Goal: Task Accomplishment & Management: Manage account settings

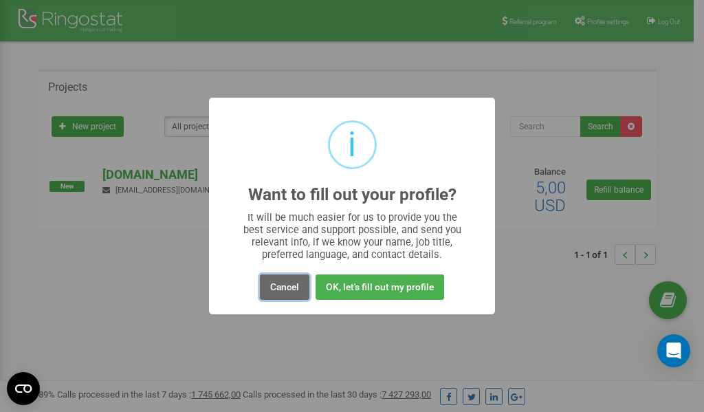
click at [286, 283] on button "Cancel" at bounding box center [284, 286] width 49 height 25
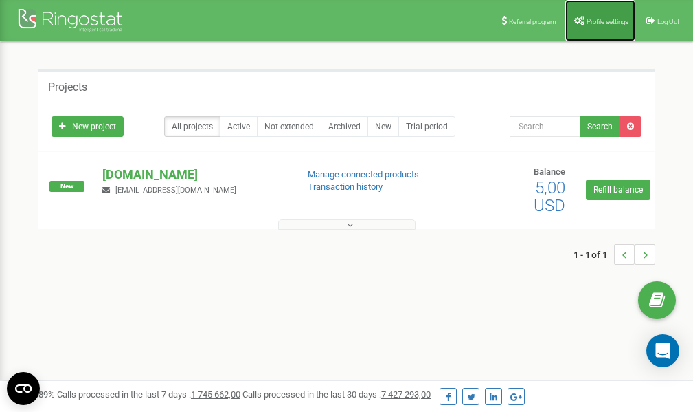
click at [594, 18] on span "Profile settings" at bounding box center [608, 22] width 42 height 8
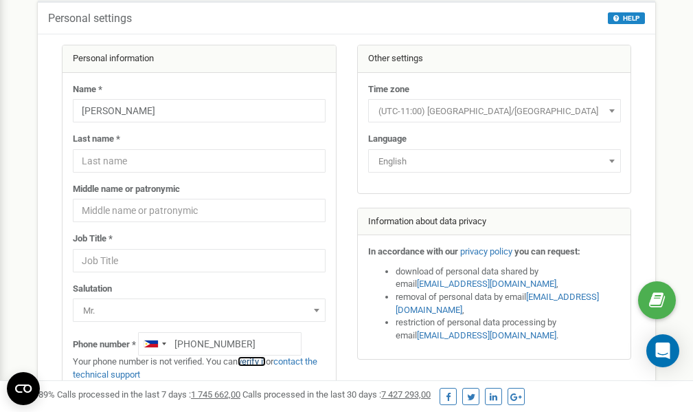
click at [257, 362] on link "verify it" at bounding box center [252, 361] width 28 height 10
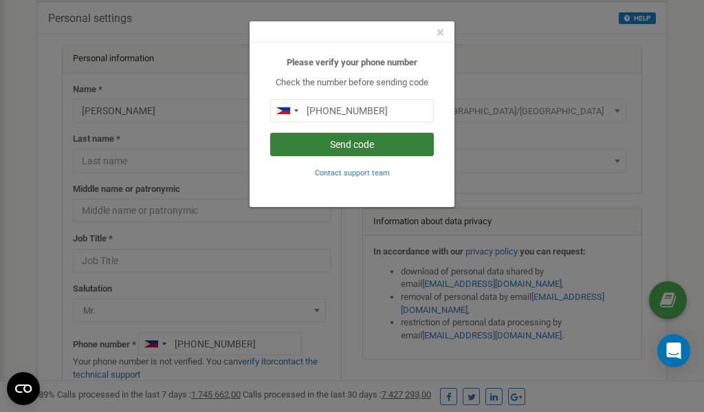
click at [370, 144] on button "Send code" at bounding box center [352, 144] width 164 height 23
